Goal: Find specific page/section: Find specific page/section

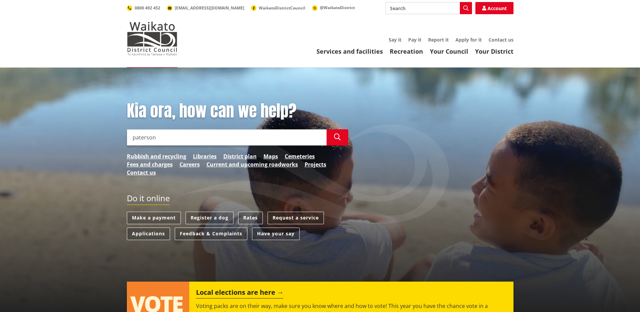
type input "paterson"
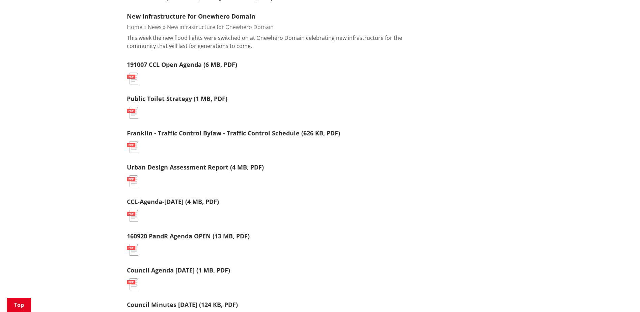
scroll to position [506, 0]
